Goal: Navigation & Orientation: Find specific page/section

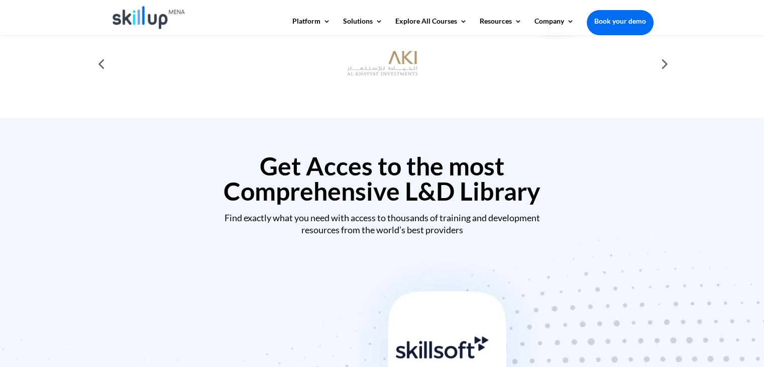
scroll to position [251, 0]
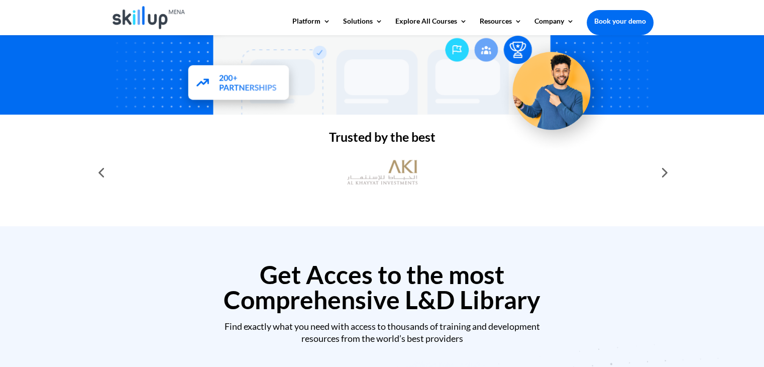
click at [661, 172] on div at bounding box center [664, 172] width 20 height 20
click at [100, 177] on div at bounding box center [101, 172] width 20 height 20
click at [391, 176] on img at bounding box center [382, 172] width 70 height 35
click at [668, 172] on div at bounding box center [664, 172] width 20 height 20
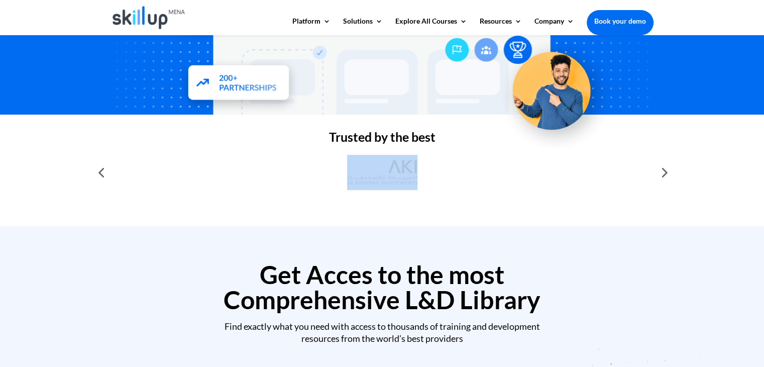
click at [668, 172] on div at bounding box center [664, 172] width 20 height 20
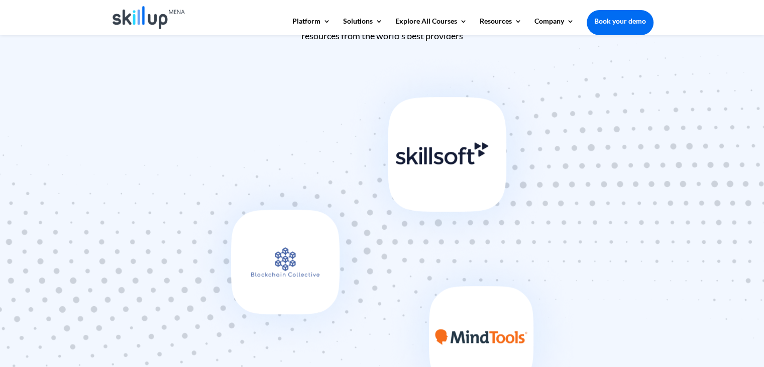
scroll to position [553, 0]
click at [447, 150] on img at bounding box center [382, 243] width 403 height 390
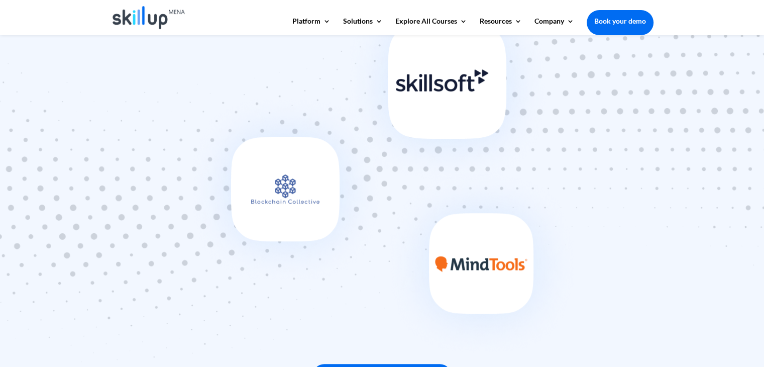
scroll to position [653, 0]
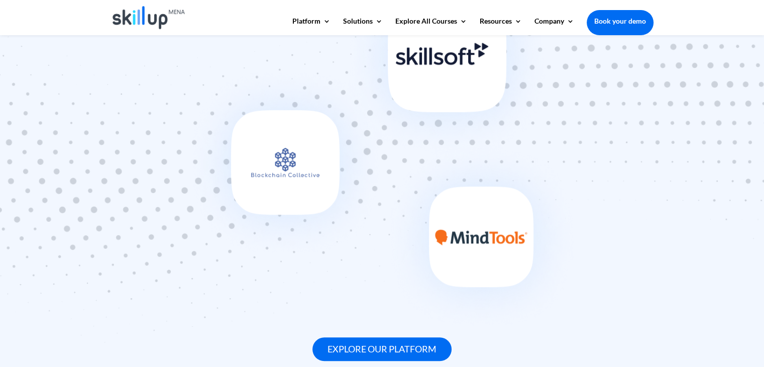
click at [476, 243] on img at bounding box center [382, 142] width 403 height 390
click at [298, 175] on img at bounding box center [382, 142] width 403 height 390
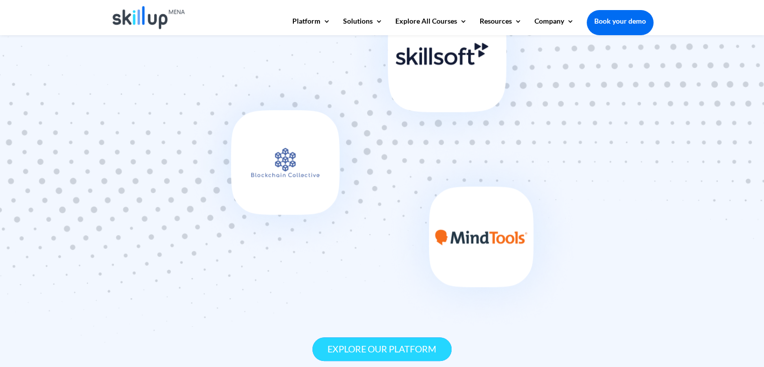
click at [422, 346] on link "Explore our platform" at bounding box center [382, 349] width 139 height 24
